Goal: Task Accomplishment & Management: Manage account settings

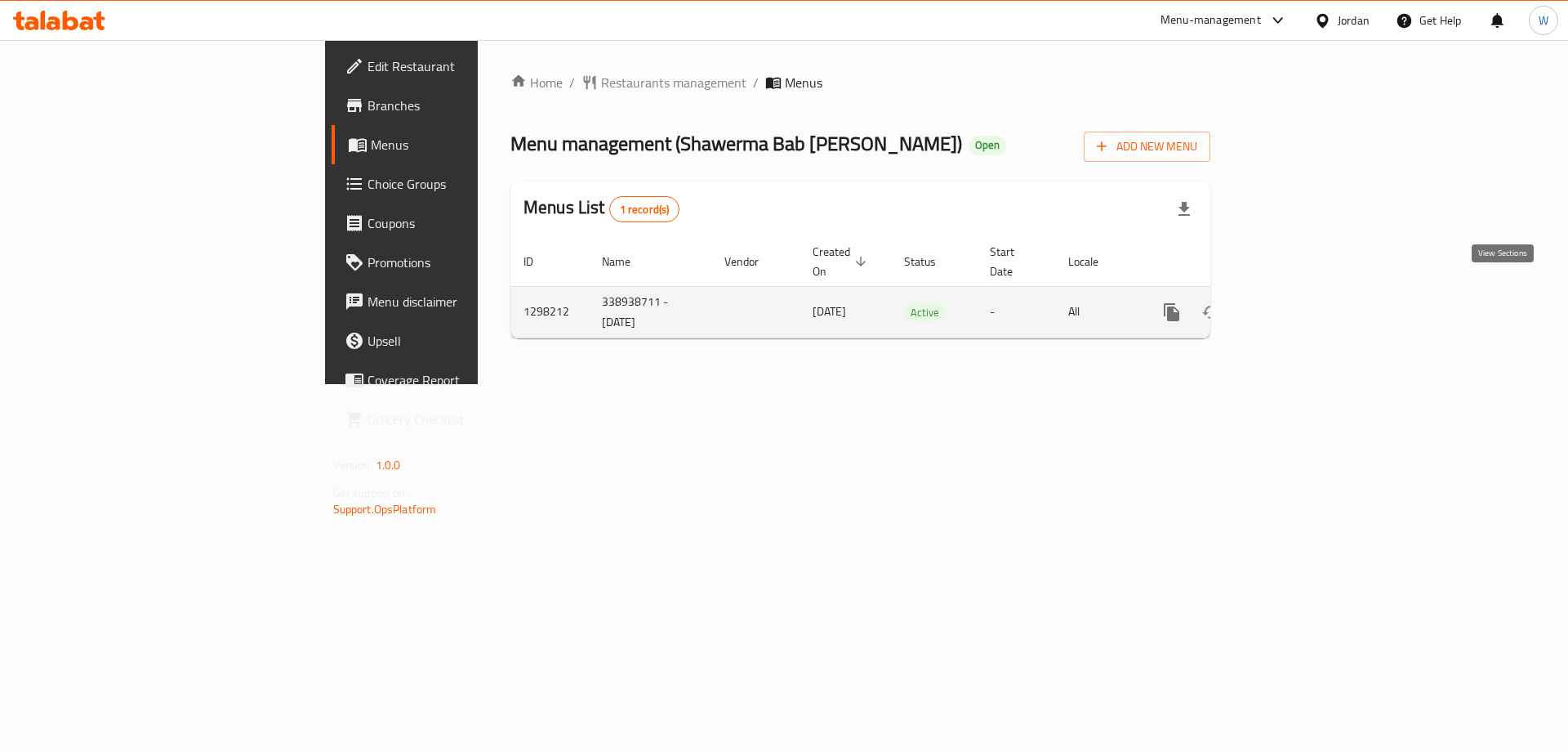
click at [1309, 293] on link "enhanced table" at bounding box center [1290, 312] width 40 height 40
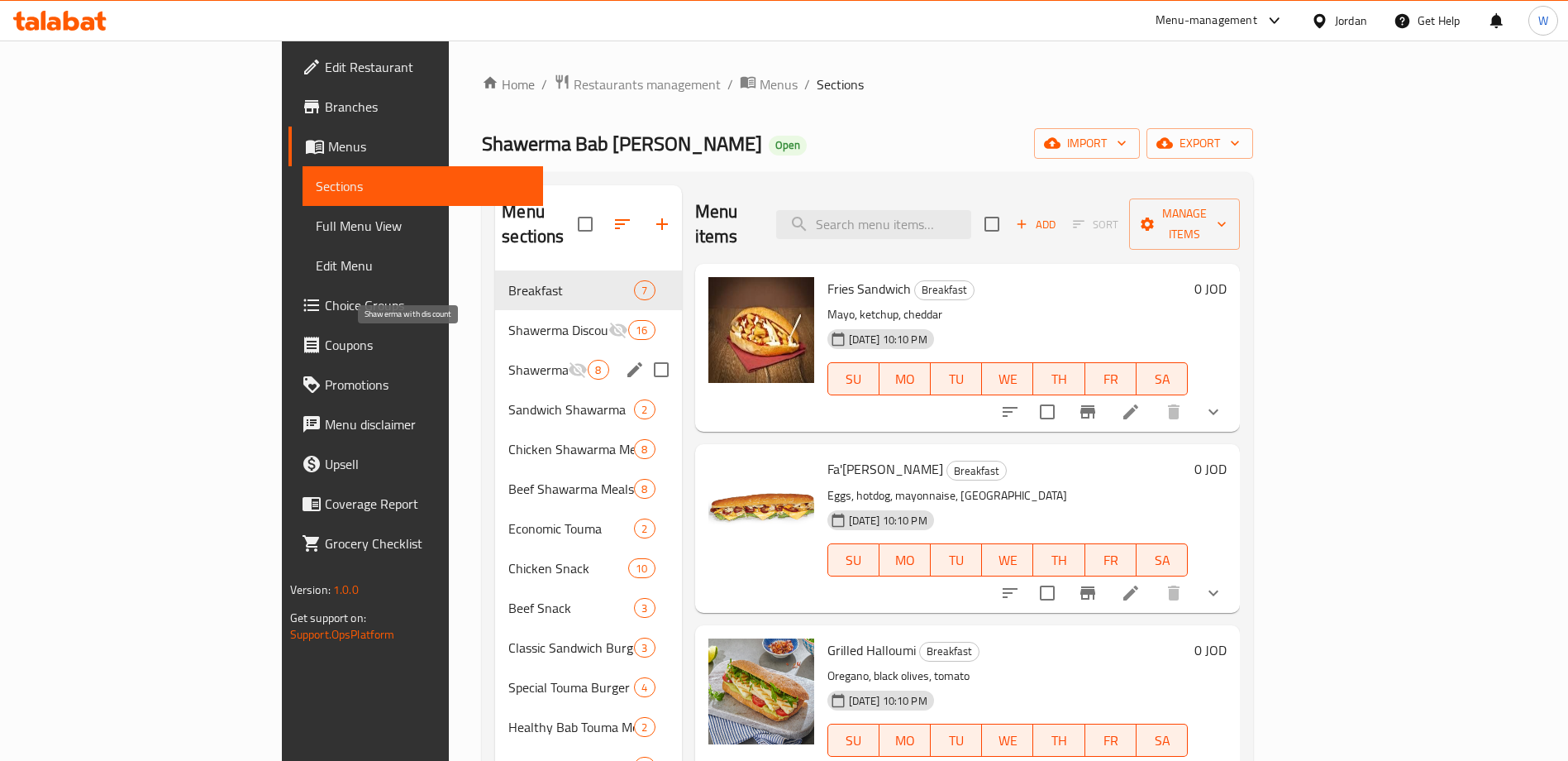
click at [508, 360] on span "Shawerma with discount" at bounding box center [538, 369] width 60 height 20
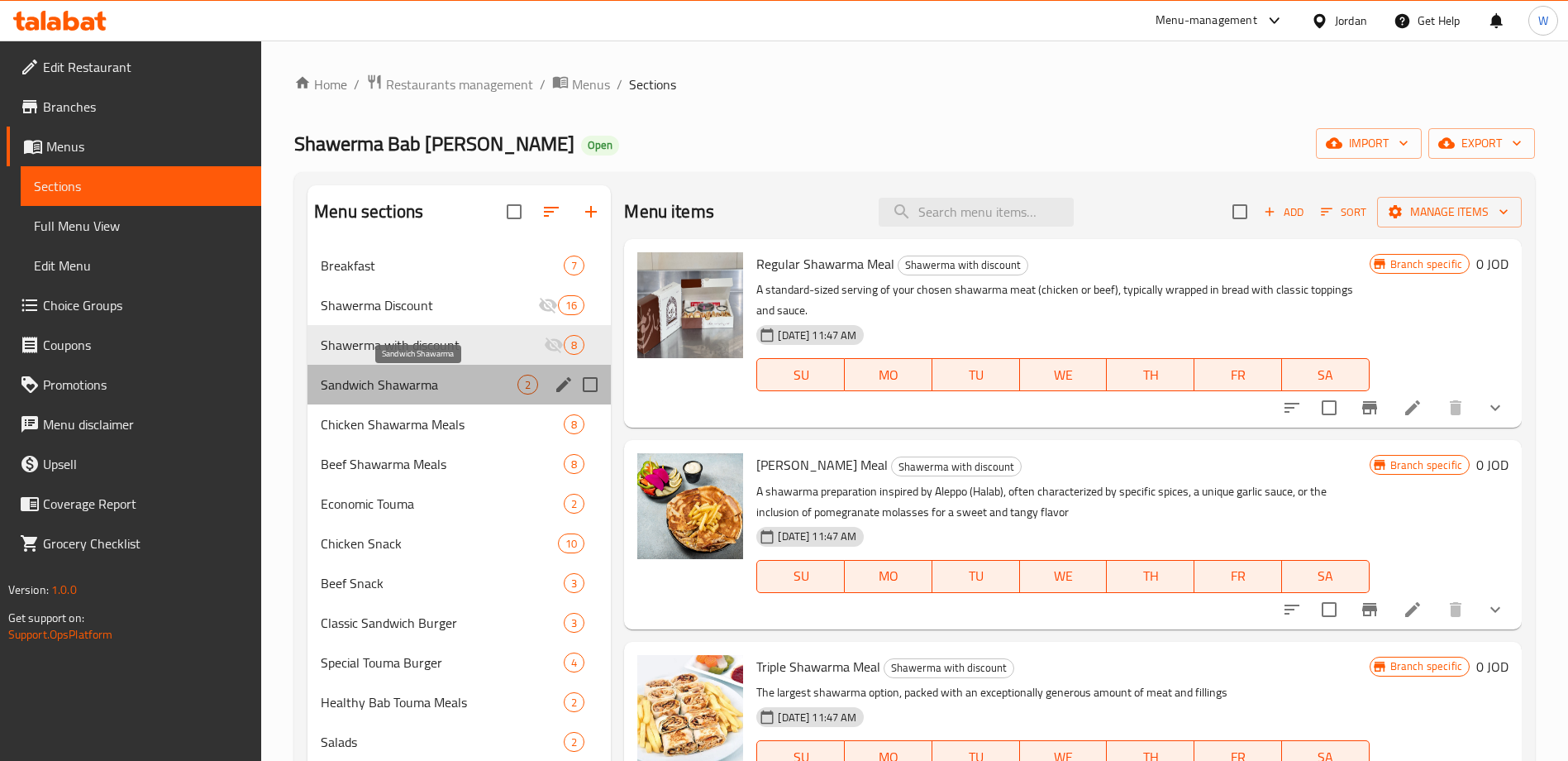
click at [462, 392] on span "Sandwich Shawarma" at bounding box center [419, 384] width 197 height 20
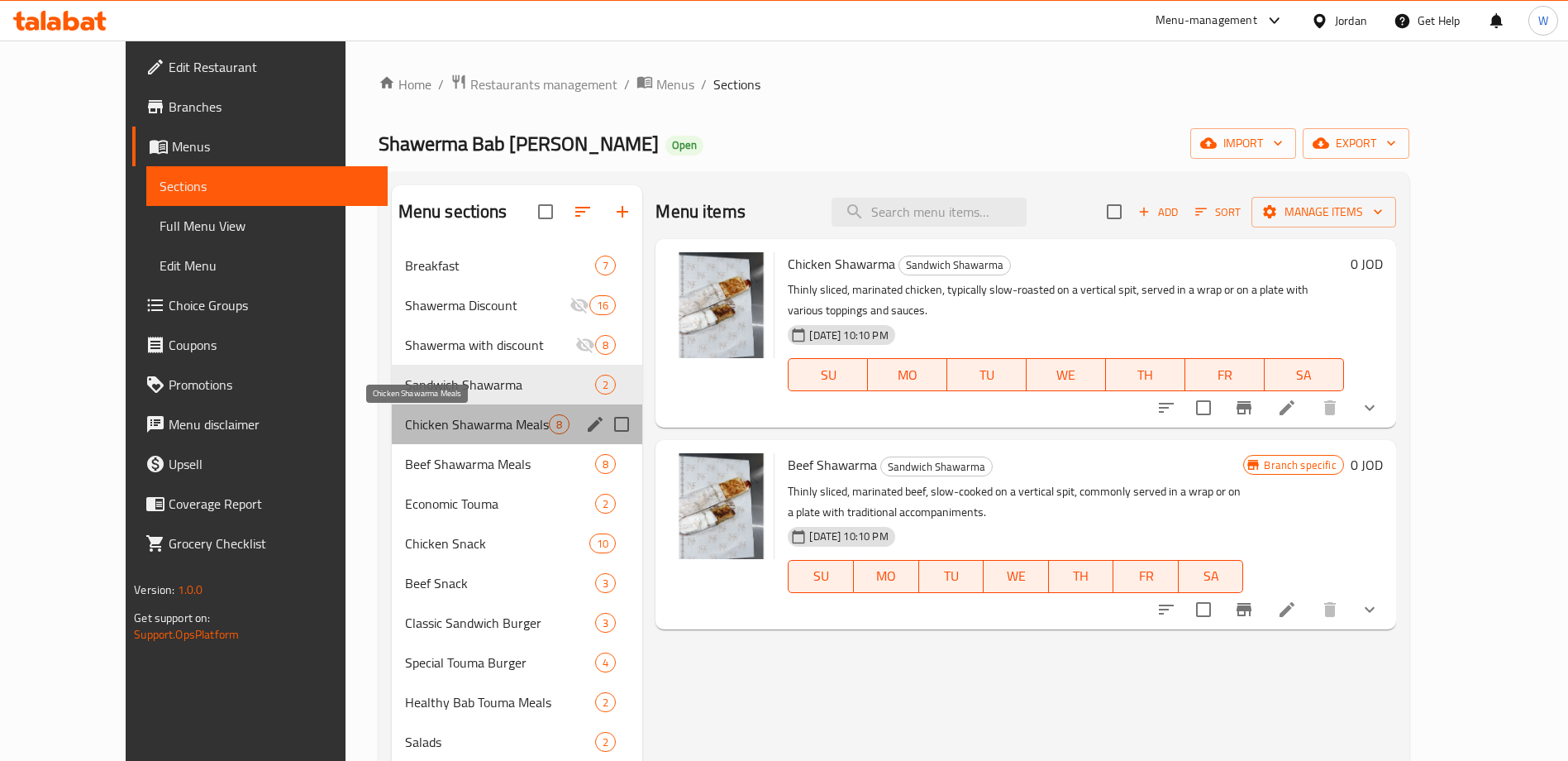
click at [442, 422] on span "Chicken Shawarma Meals" at bounding box center [477, 424] width 145 height 20
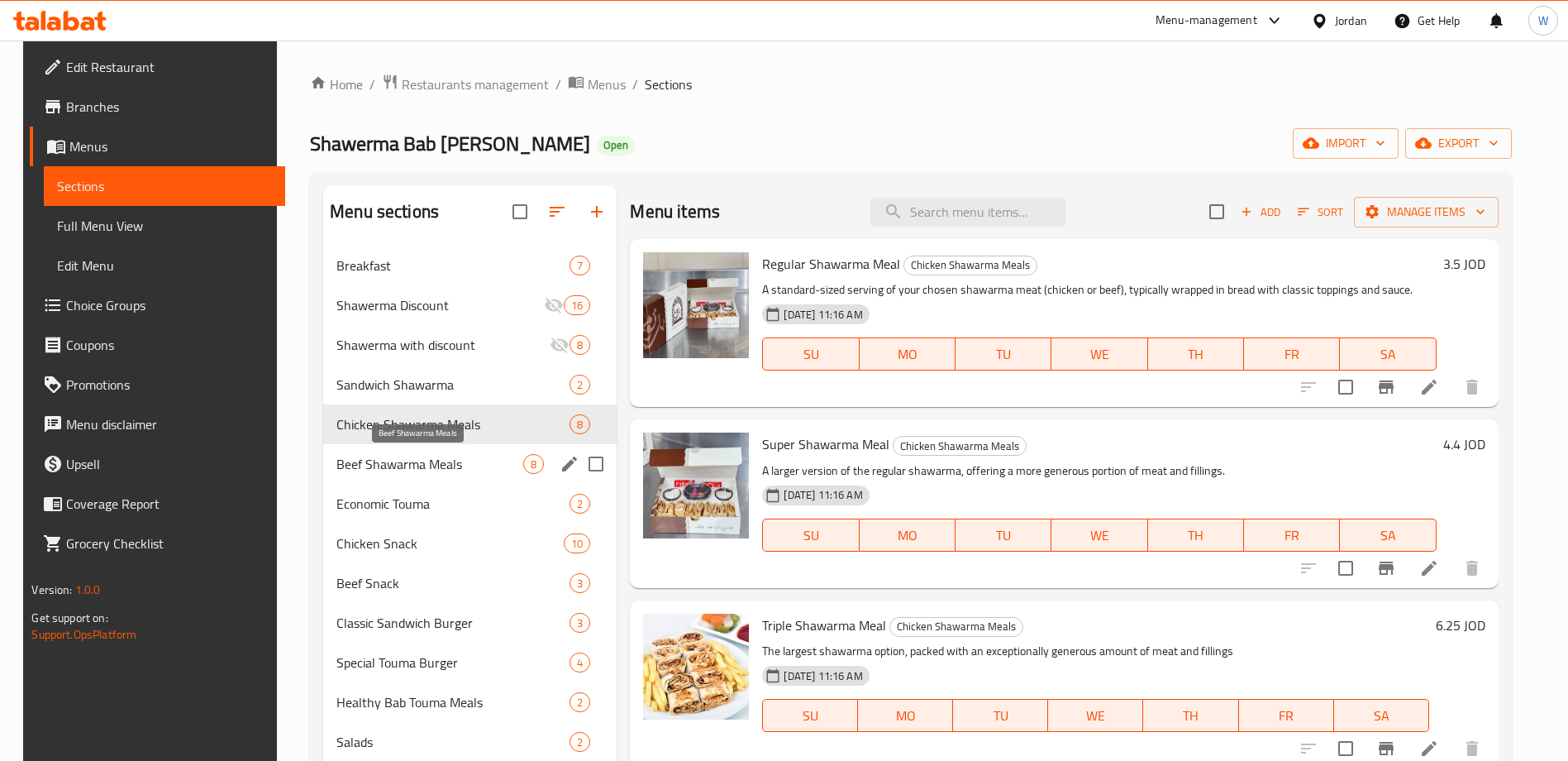
click at [454, 468] on span "Beef Shawarma Meals" at bounding box center [430, 463] width 187 height 20
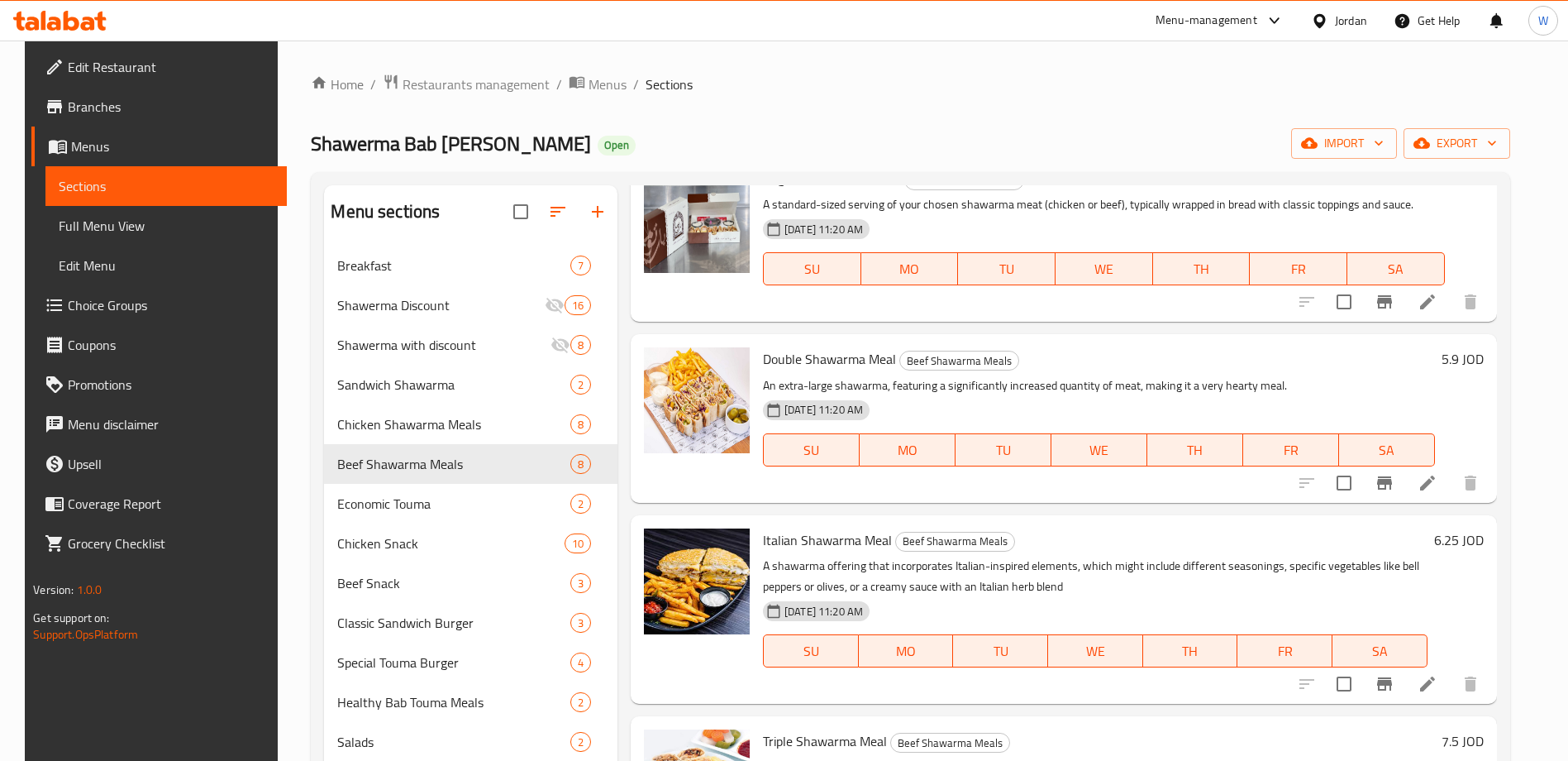
scroll to position [124, 0]
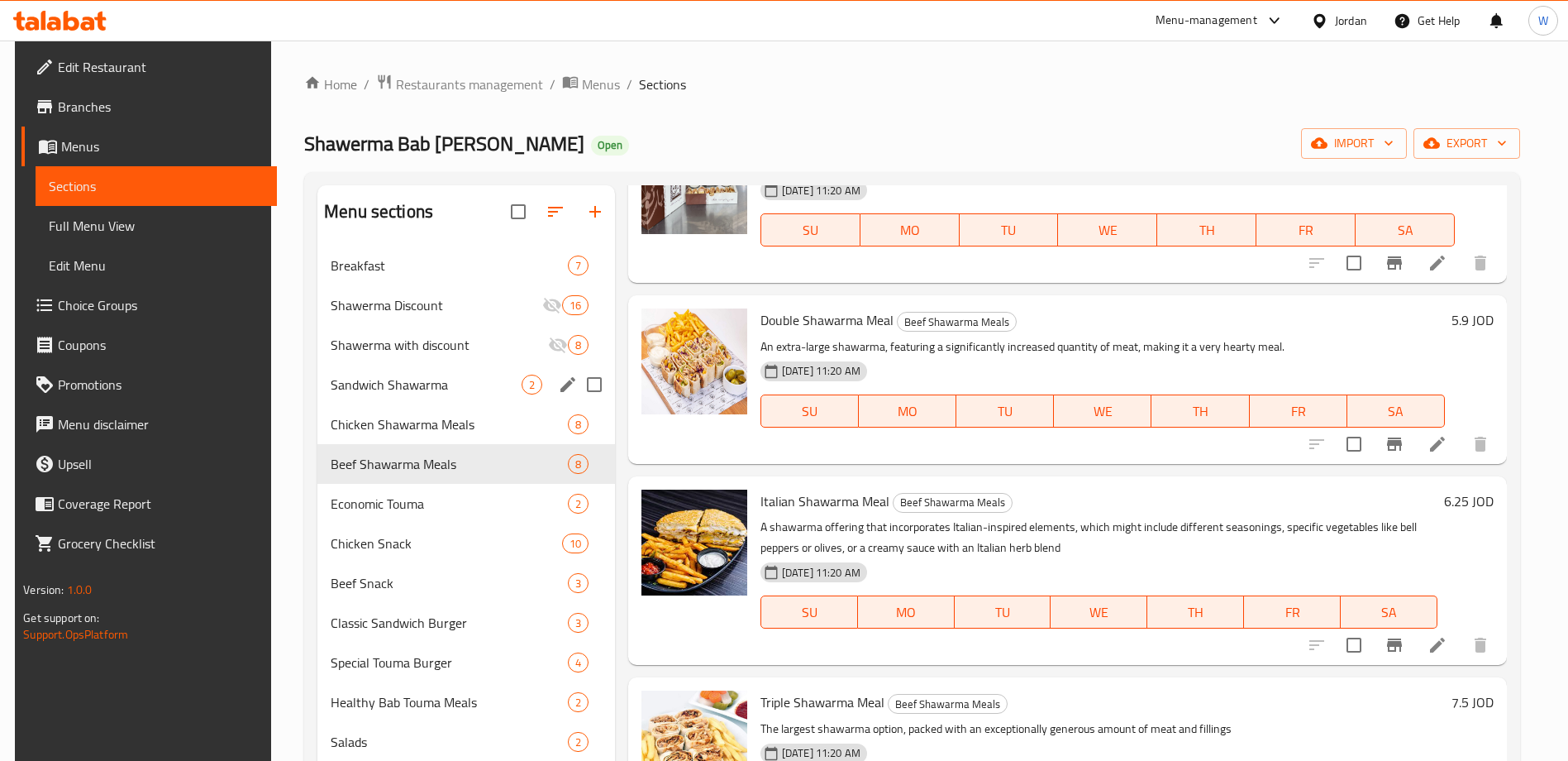
click at [485, 387] on span "Sandwich Shawarma" at bounding box center [426, 384] width 191 height 20
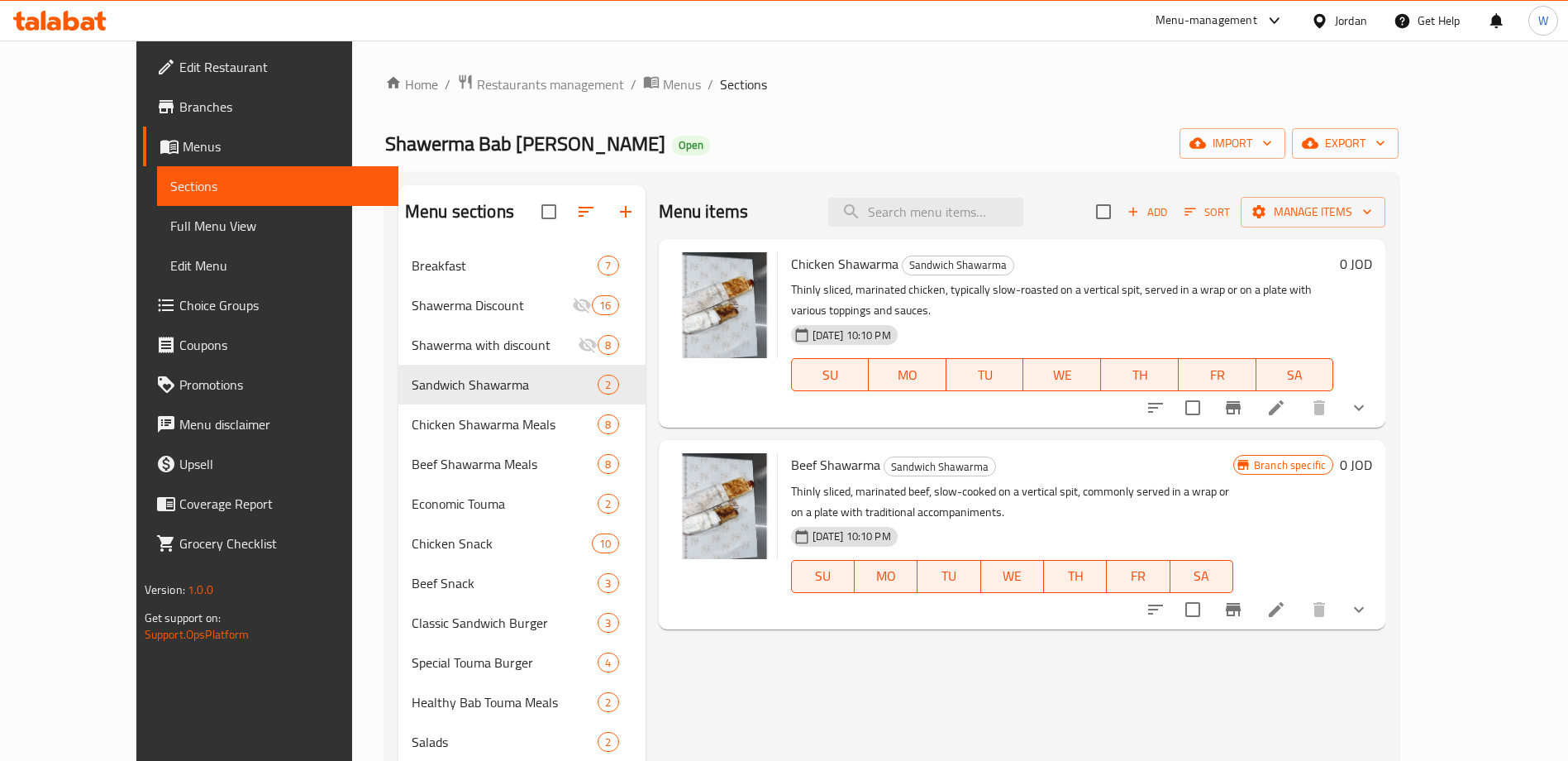
click at [1102, 656] on div "Menu items Add Sort Manage items Chicken Shawarma Sandwich Shawarma Thinly slic…" at bounding box center [1016, 566] width 740 height 761
click at [477, 94] on span "Restaurants management" at bounding box center [550, 83] width 147 height 20
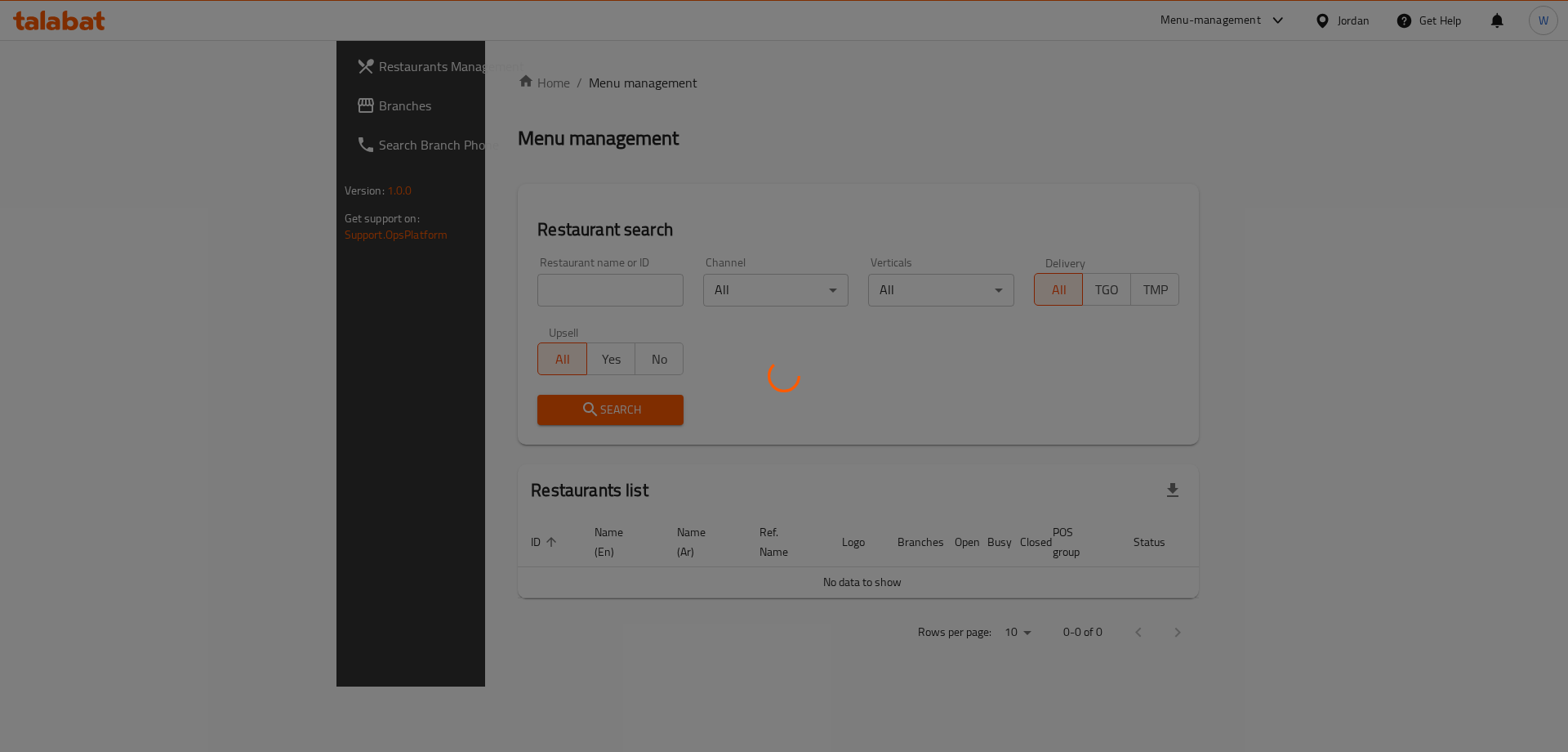
click at [443, 294] on div at bounding box center [784, 376] width 1568 height 752
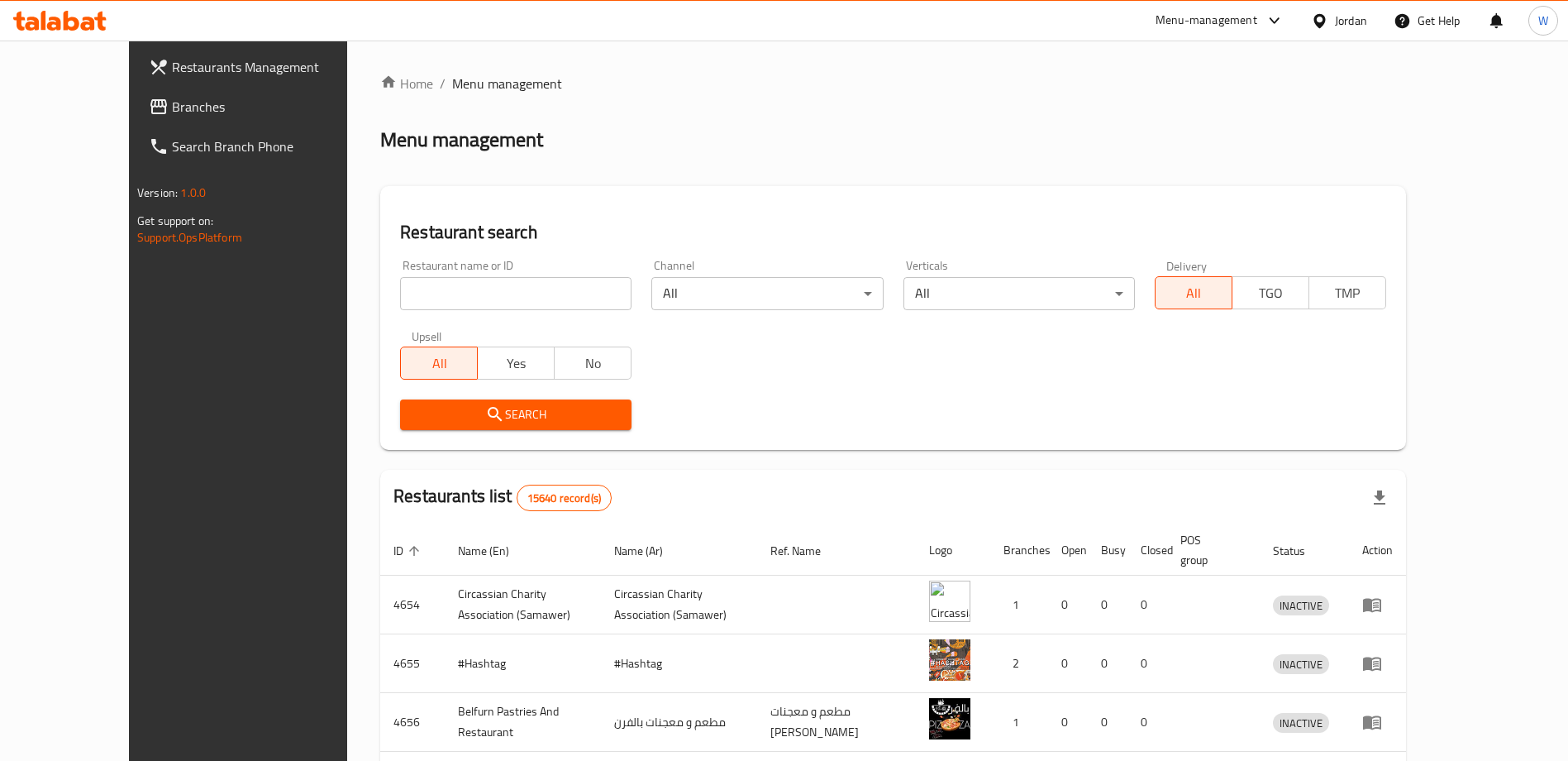
click at [443, 297] on input "search" at bounding box center [516, 293] width 231 height 33
paste input "Bab [PERSON_NAME]"
click button "Search" at bounding box center [516, 415] width 231 height 31
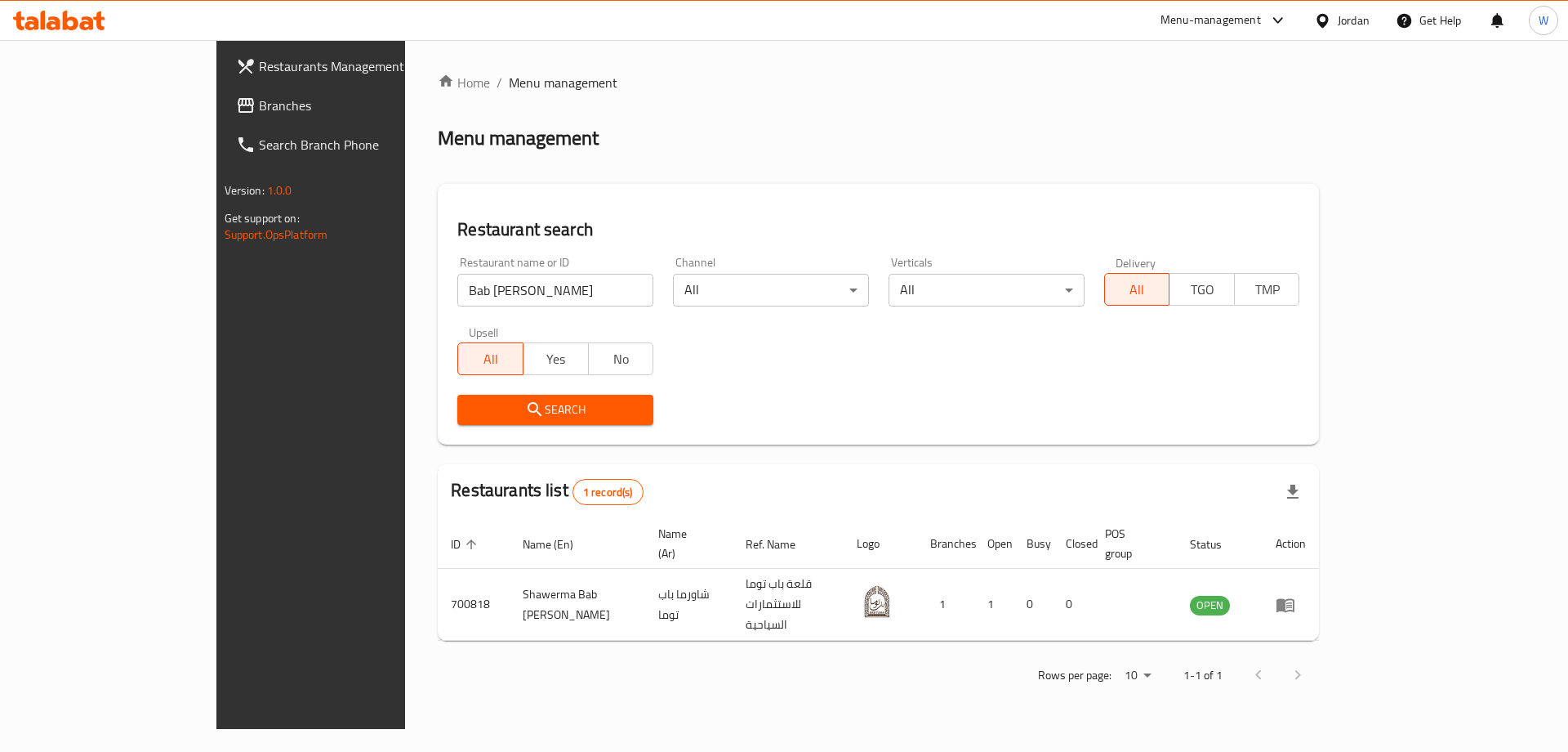
click at [883, 432] on div "Search" at bounding box center [878, 410] width 862 height 50
click at [457, 289] on input "Bab [PERSON_NAME]" at bounding box center [555, 289] width 196 height 33
paste input "Snack Attack"
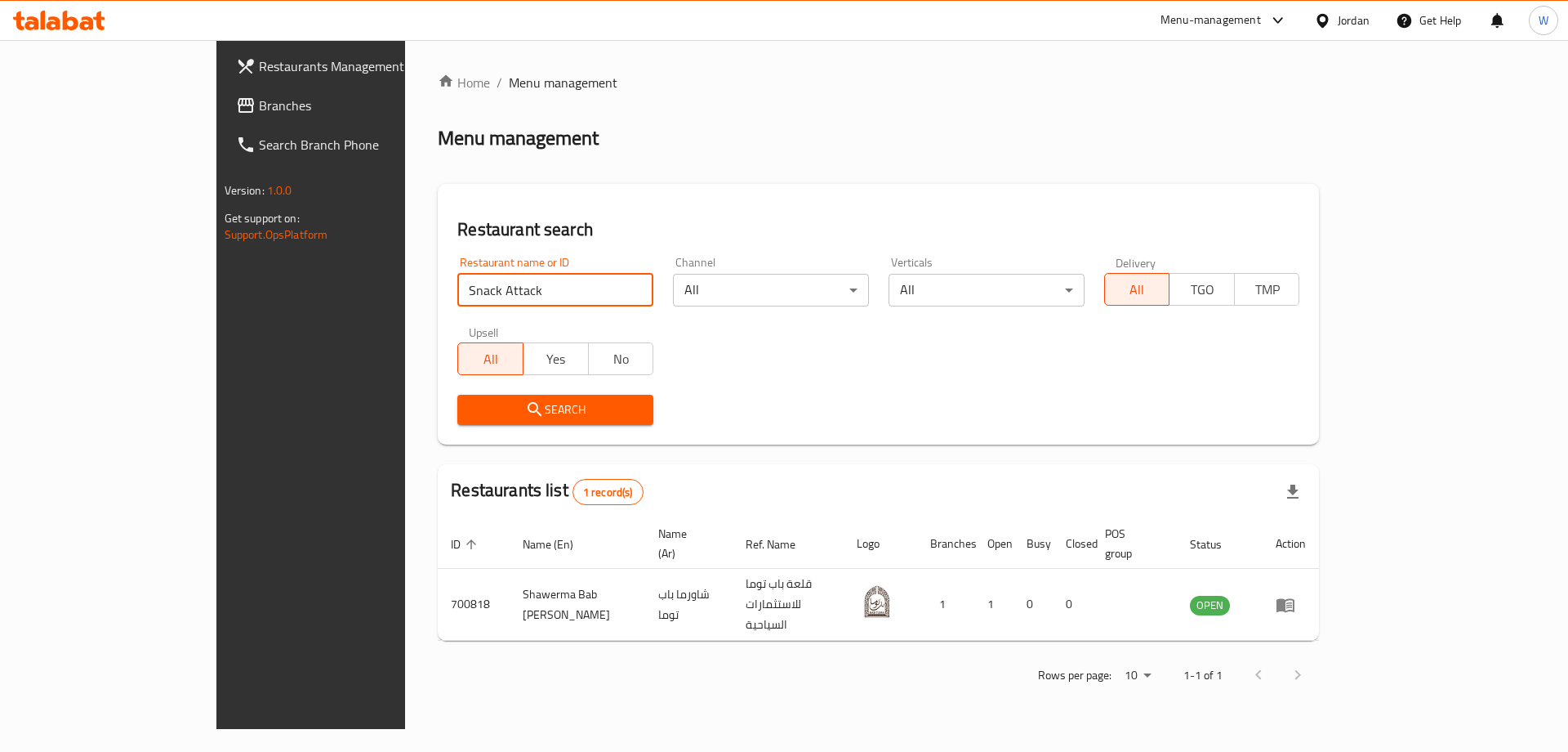
type input "Snack Attack"
click button "Search" at bounding box center [555, 410] width 196 height 30
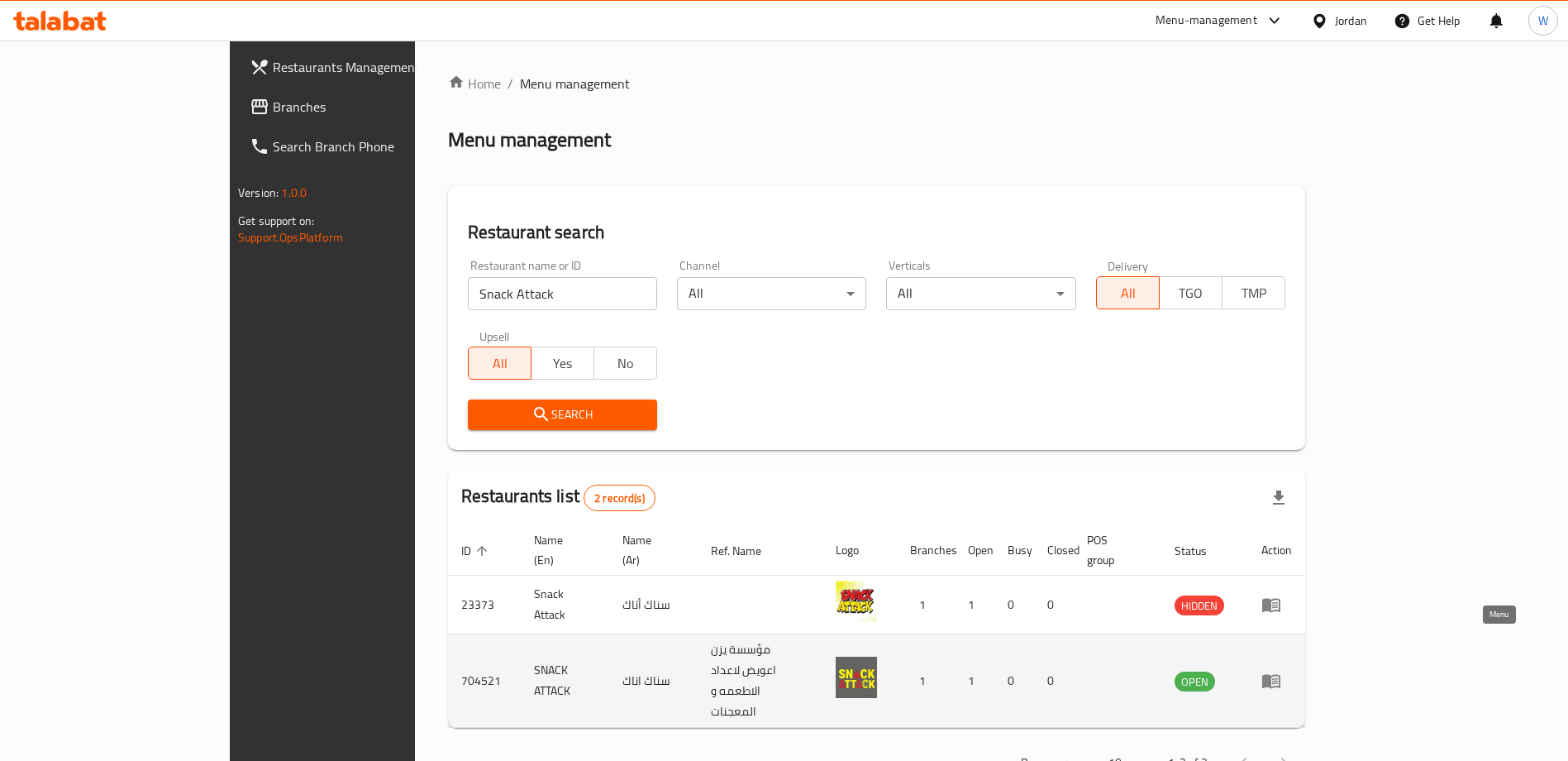
click at [1280, 675] on icon "enhanced table" at bounding box center [1271, 682] width 18 height 14
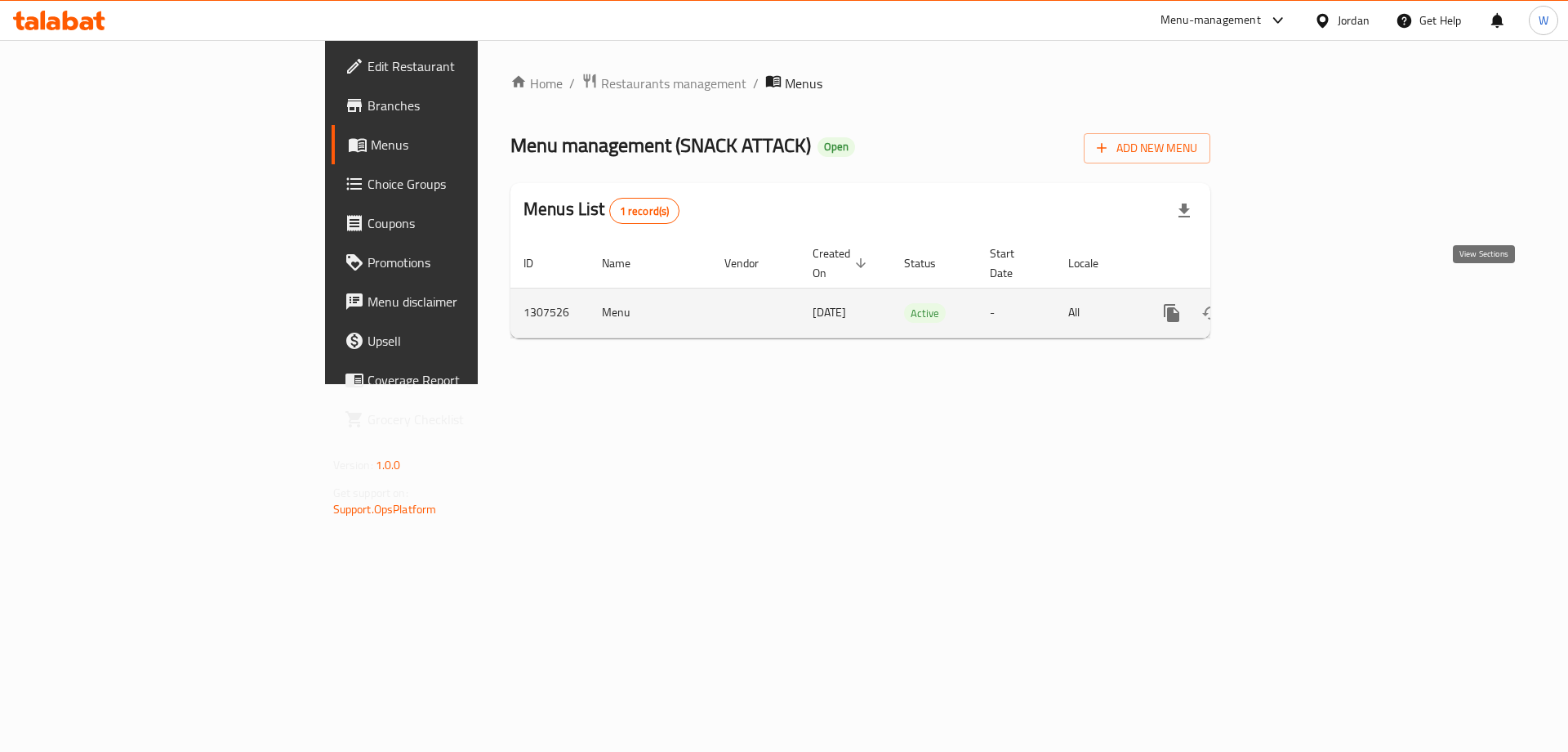
click at [1300, 303] on icon "enhanced table" at bounding box center [1289, 312] width 19 height 19
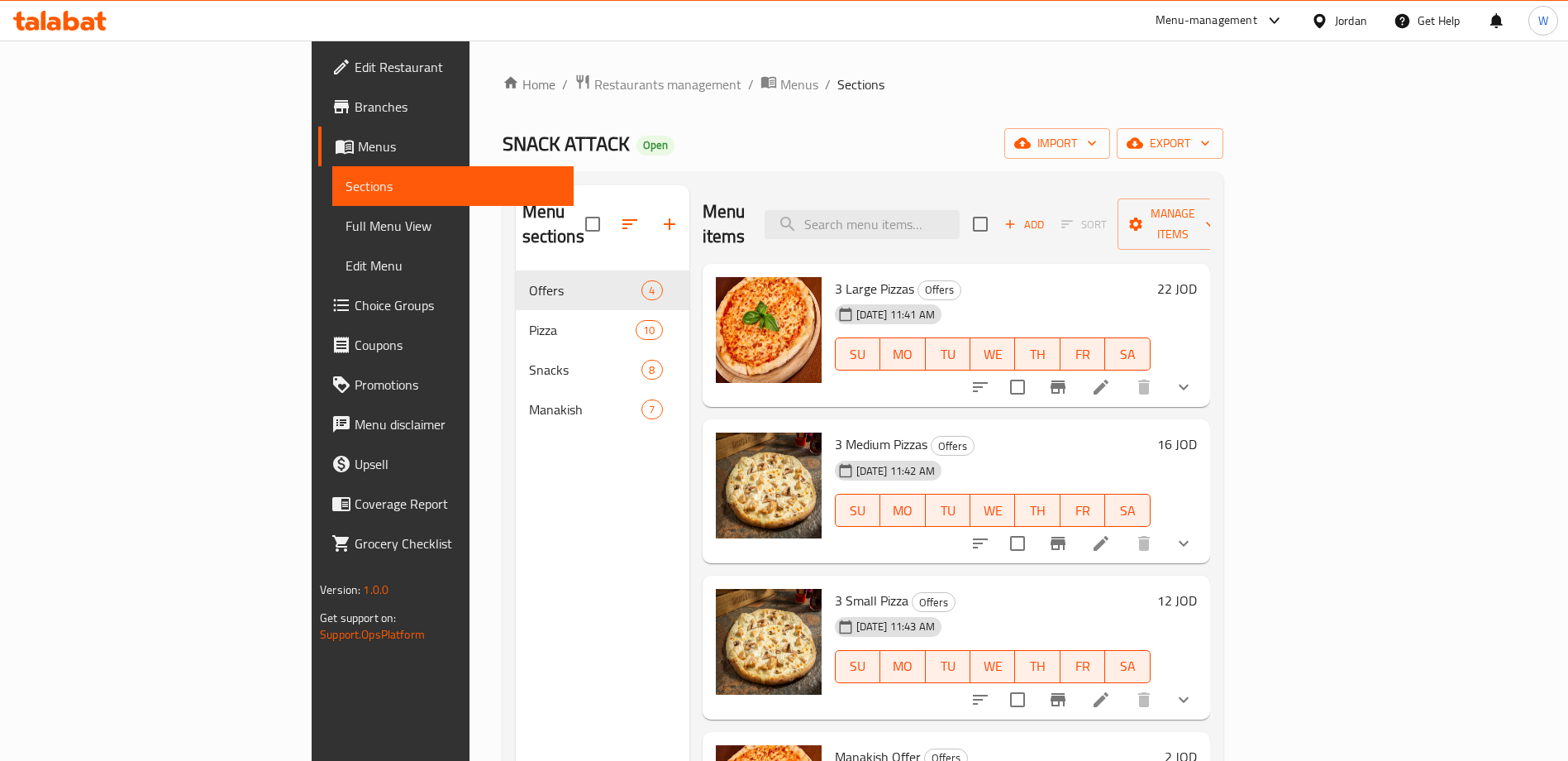
click at [355, 106] on span "Branches" at bounding box center [458, 106] width 206 height 20
